Goal: Obtain resource: Download file/media

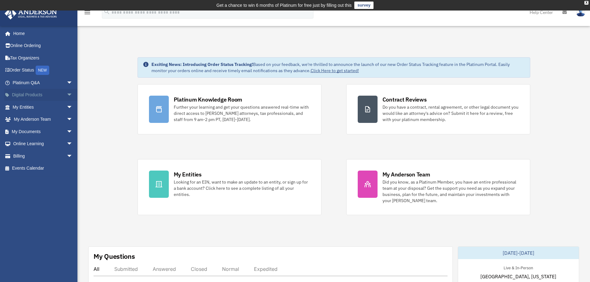
click at [67, 94] on span "arrow_drop_down" at bounding box center [73, 95] width 12 height 13
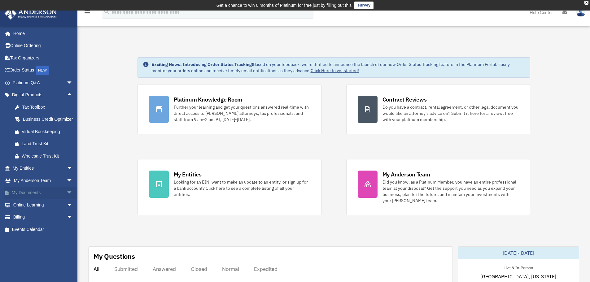
click at [67, 198] on span "arrow_drop_down" at bounding box center [73, 193] width 12 height 13
click at [26, 210] on link "Box" at bounding box center [45, 205] width 73 height 12
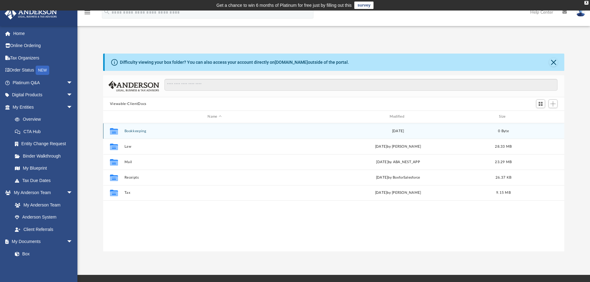
scroll to position [136, 456]
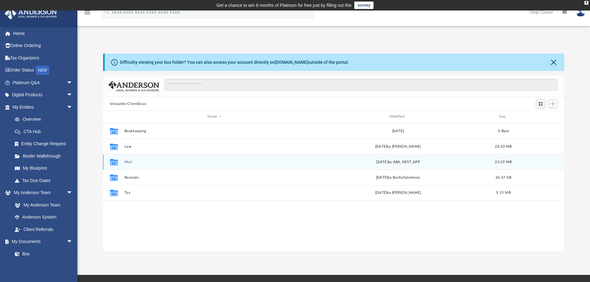
click at [130, 162] on button "Mail" at bounding box center [214, 162] width 181 height 4
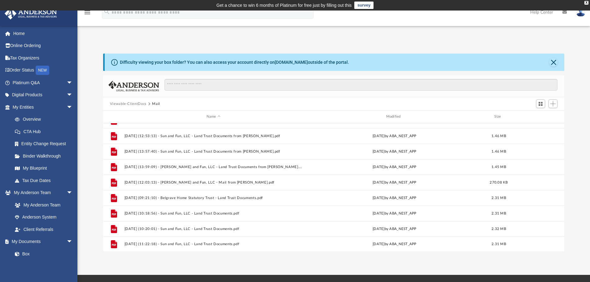
scroll to position [150, 0]
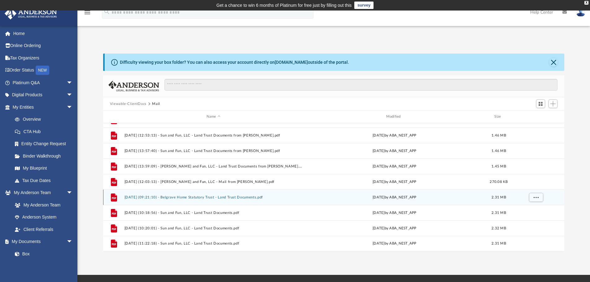
click at [153, 197] on button "[DATE] (09:21:10) - Belgrave Home Statutory Trust - Land Trust Documents.pdf" at bounding box center [213, 197] width 178 height 4
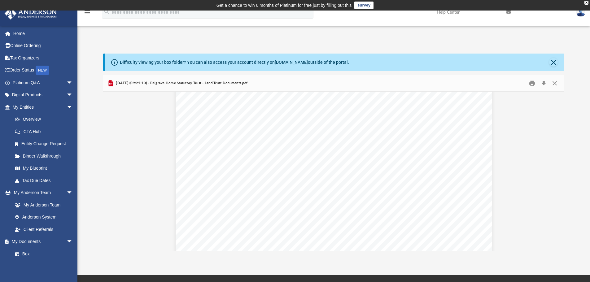
scroll to position [0, 0]
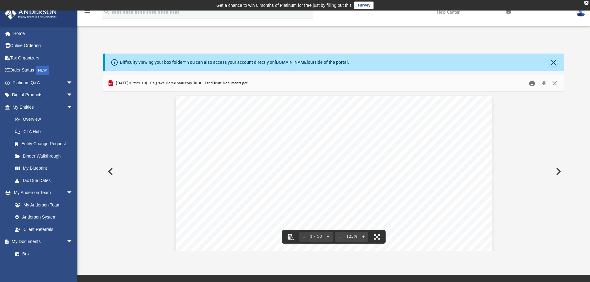
click at [534, 85] on button "Print" at bounding box center [532, 84] width 12 height 10
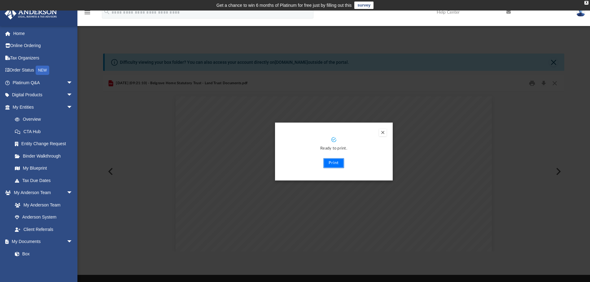
click at [331, 164] on button "Print" at bounding box center [333, 163] width 21 height 10
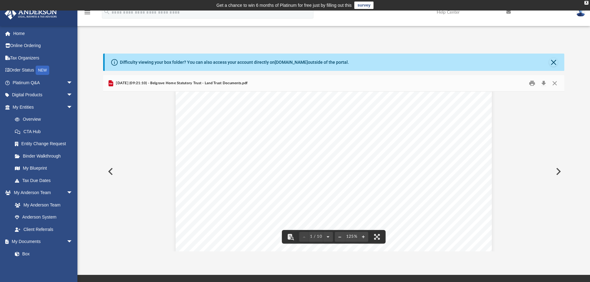
scroll to position [279, 0]
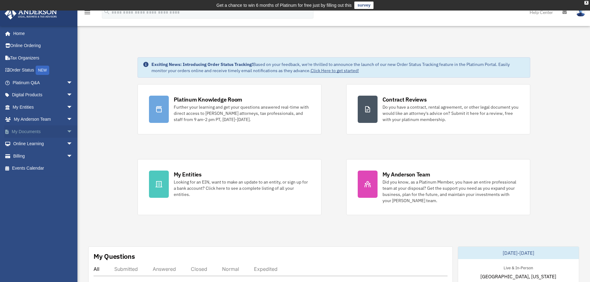
click at [67, 132] on span "arrow_drop_down" at bounding box center [73, 131] width 12 height 13
click at [29, 144] on link "Box" at bounding box center [45, 144] width 73 height 12
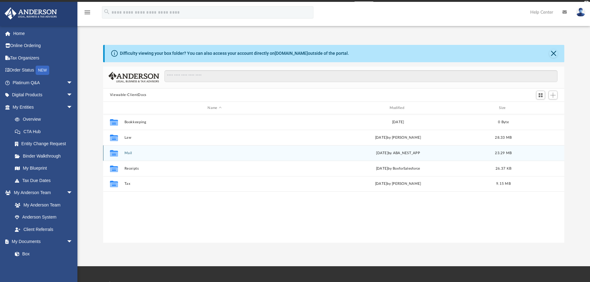
scroll to position [136, 456]
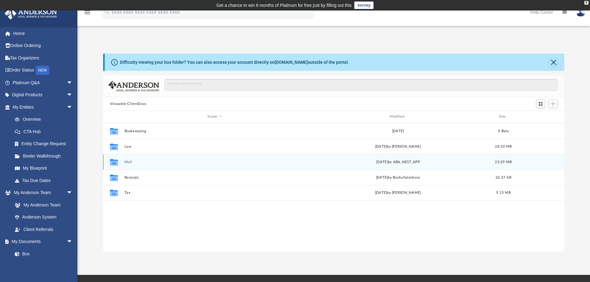
click at [127, 163] on button "Mail" at bounding box center [214, 162] width 181 height 4
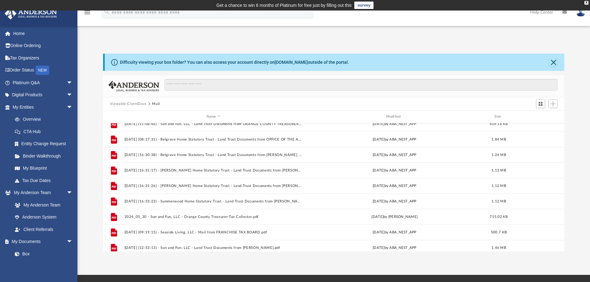
scroll to position [150, 0]
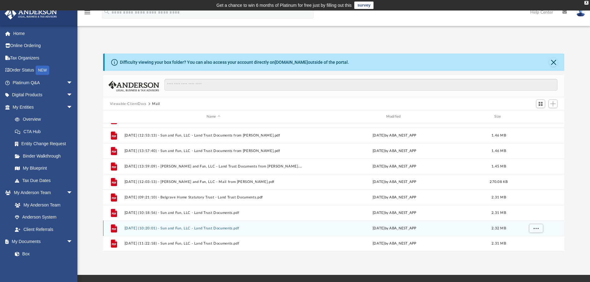
click at [229, 235] on div "File [DATE] (10:20:01) - Sun and Fun, LLC - Land Trust Documents.pdf [DATE] by …" at bounding box center [333, 227] width 461 height 15
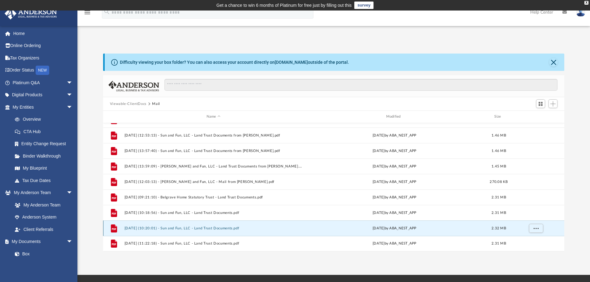
click at [230, 230] on button "[DATE] (10:20:01) - Sun and Fun, LLC - Land Trust Documents.pdf" at bounding box center [213, 228] width 178 height 4
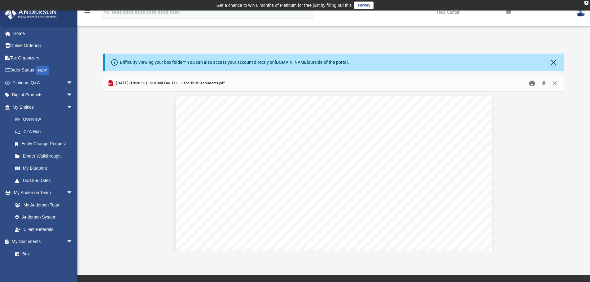
click at [534, 83] on button "Print" at bounding box center [532, 84] width 12 height 10
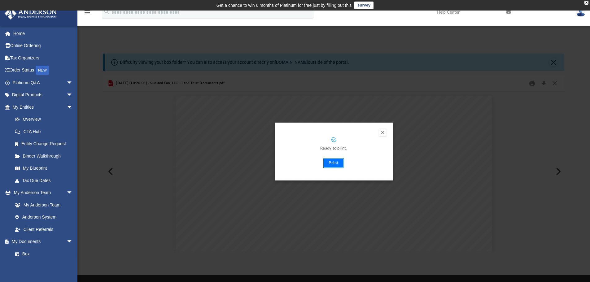
click at [334, 160] on button "Print" at bounding box center [333, 163] width 21 height 10
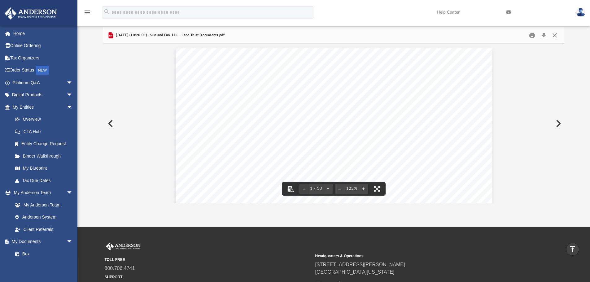
scroll to position [0, 0]
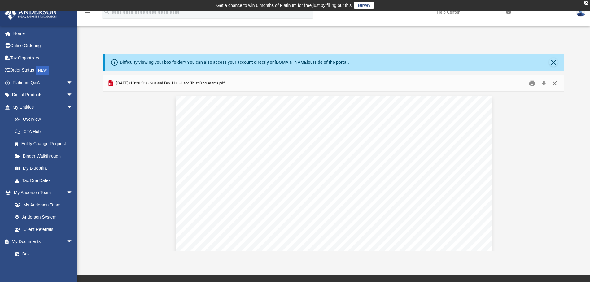
click at [555, 83] on button "Close" at bounding box center [554, 84] width 11 height 10
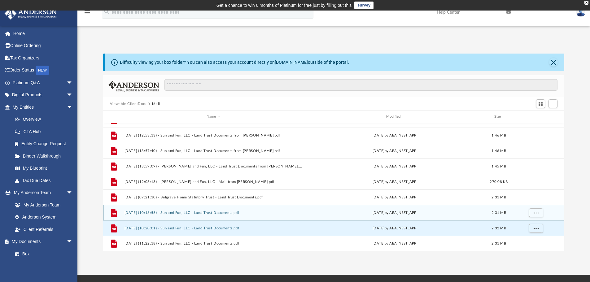
click at [228, 211] on button "[DATE] (10:18:56) - Sun and Fun, LLC - Land Trust Documents.pdf" at bounding box center [213, 213] width 178 height 4
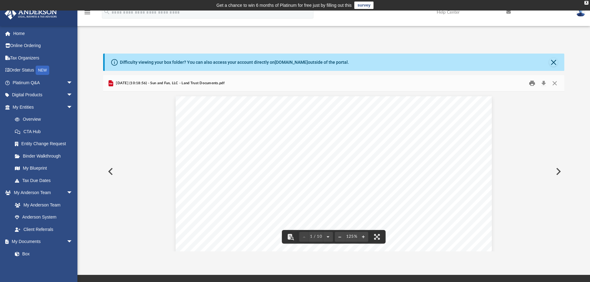
click at [532, 81] on button "Print" at bounding box center [532, 84] width 12 height 10
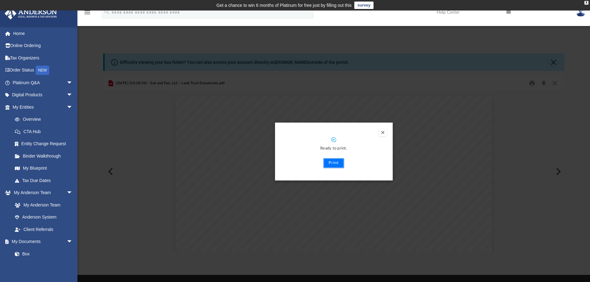
click at [330, 164] on button "Print" at bounding box center [333, 163] width 21 height 10
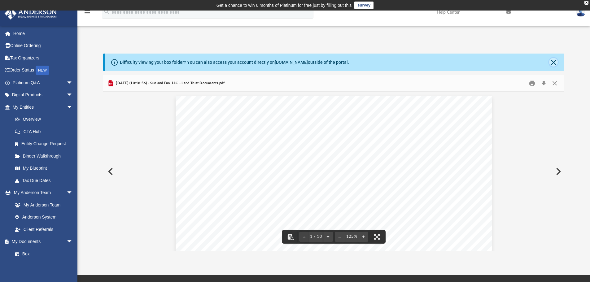
click at [555, 64] on button "Close" at bounding box center [553, 62] width 9 height 9
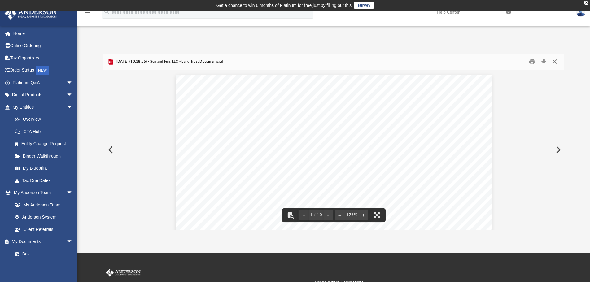
click at [555, 62] on button "Close" at bounding box center [554, 62] width 11 height 10
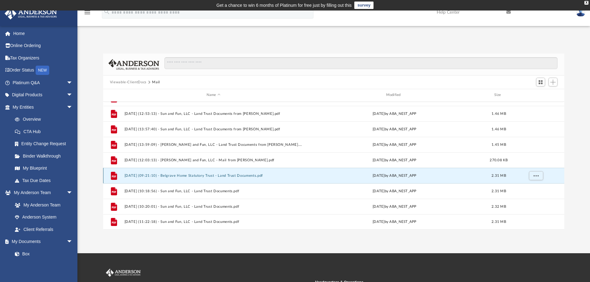
click at [206, 176] on button "[DATE] (09:21:10) - Belgrave Home Statutory Trust - Land Trust Documents.pdf" at bounding box center [213, 176] width 178 height 4
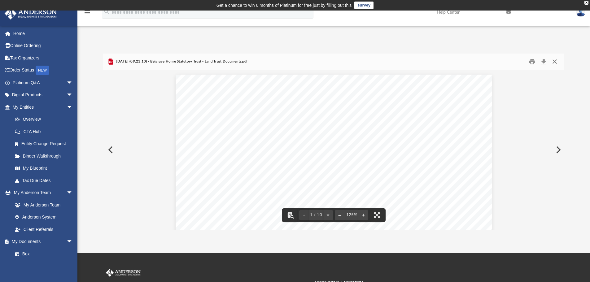
click at [555, 63] on button "Close" at bounding box center [554, 62] width 11 height 10
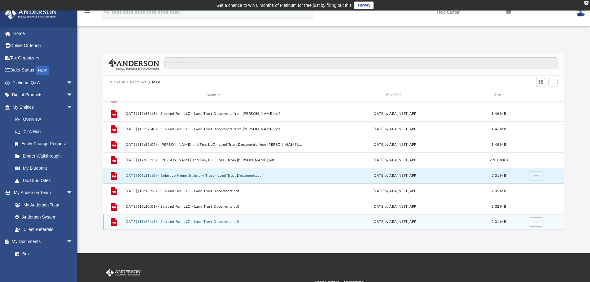
click at [233, 222] on button "[DATE] (11:22:18) - Sun and Fun, LLC - Land Trust Documents.pdf" at bounding box center [213, 222] width 178 height 4
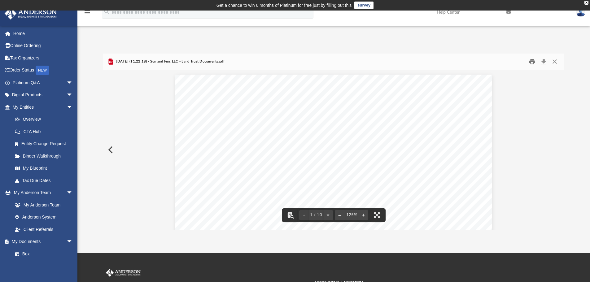
click at [531, 63] on button "Print" at bounding box center [532, 62] width 12 height 10
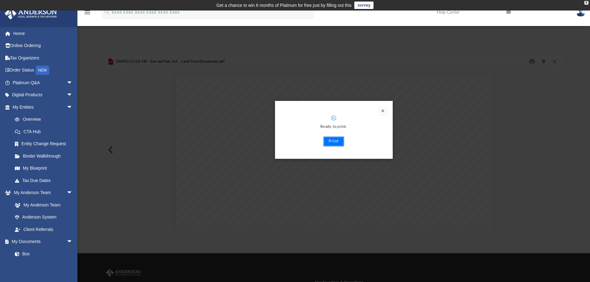
click at [331, 138] on button "Print" at bounding box center [333, 142] width 21 height 10
